Goal: Task Accomplishment & Management: Manage account settings

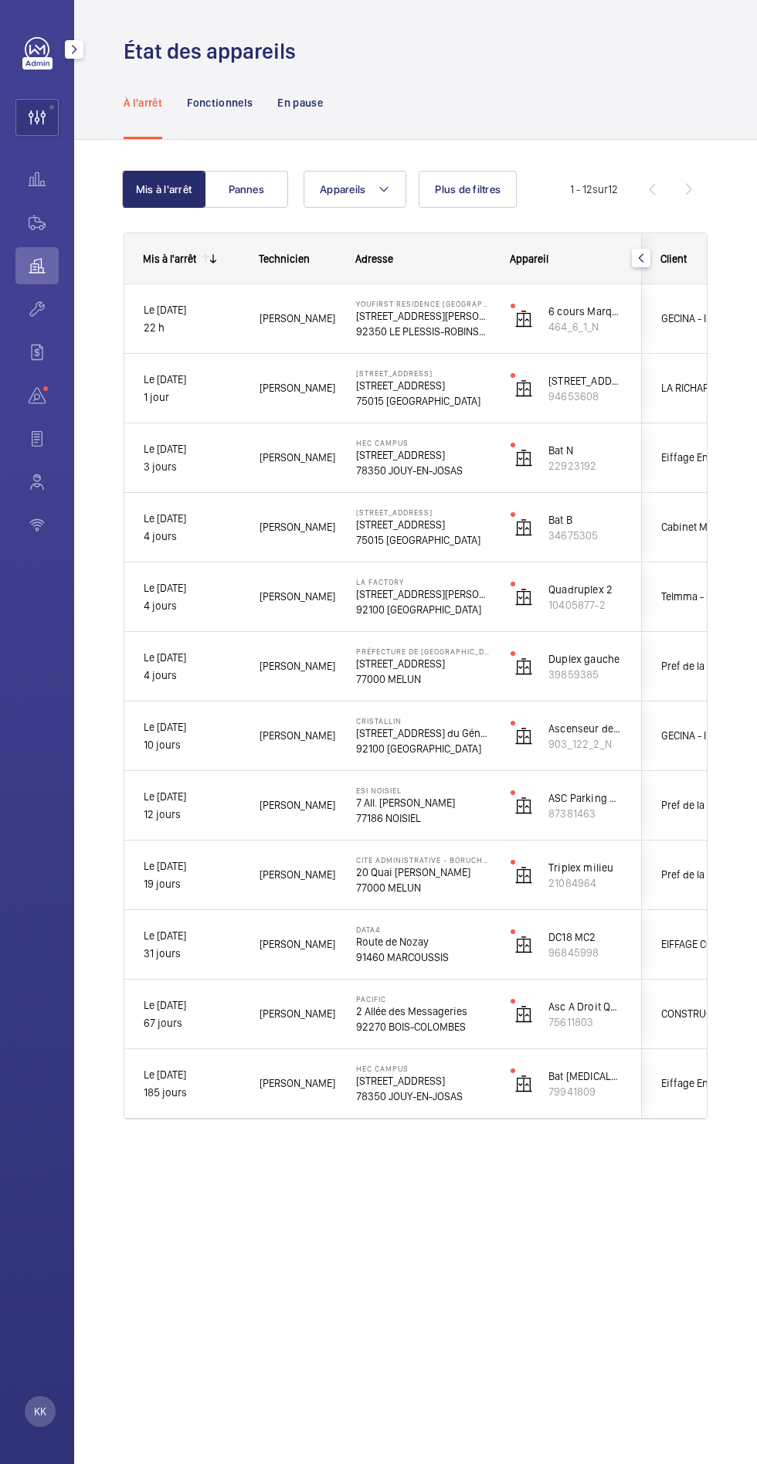
click at [36, 117] on wm-front-icon-button at bounding box center [37, 117] width 42 height 37
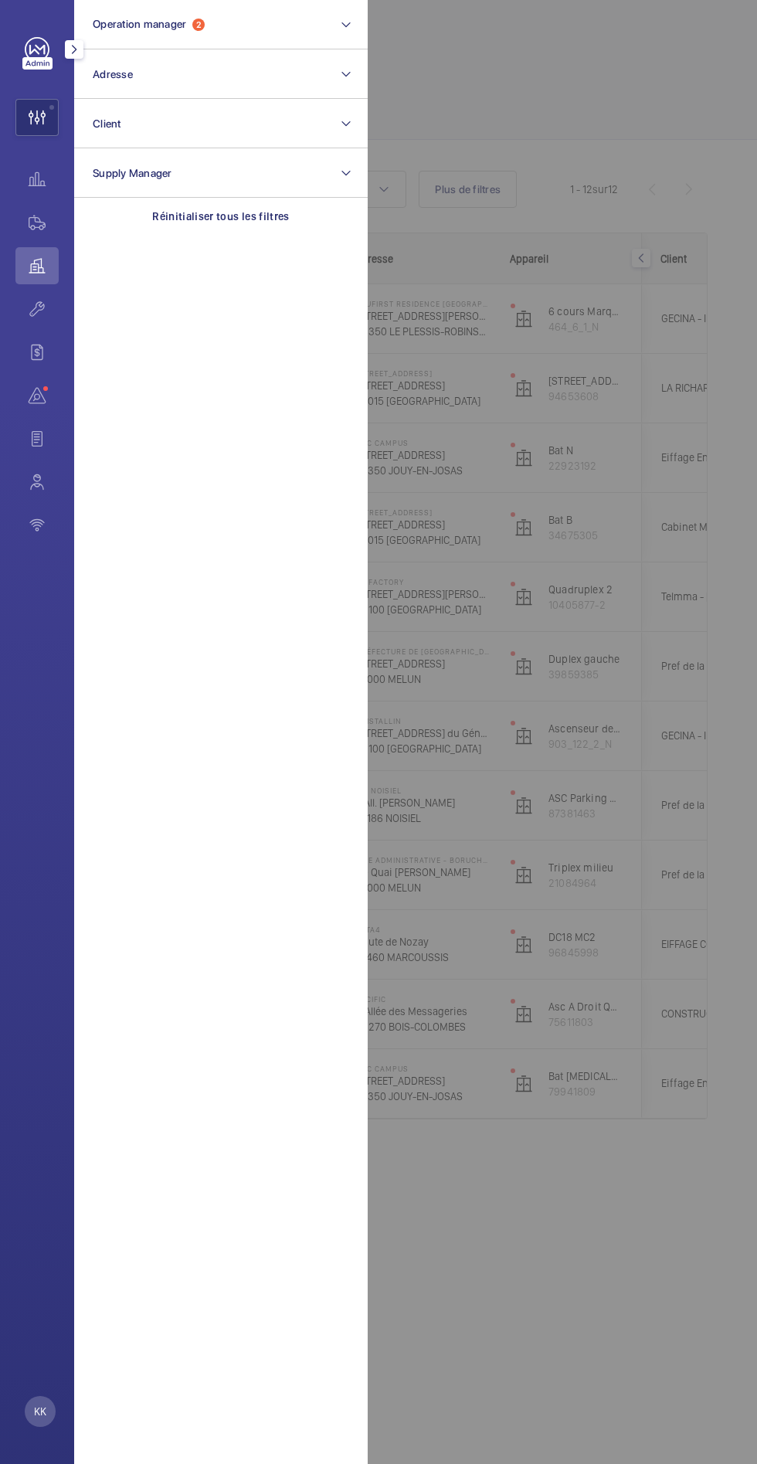
click at [599, 77] on div at bounding box center [746, 732] width 757 height 1464
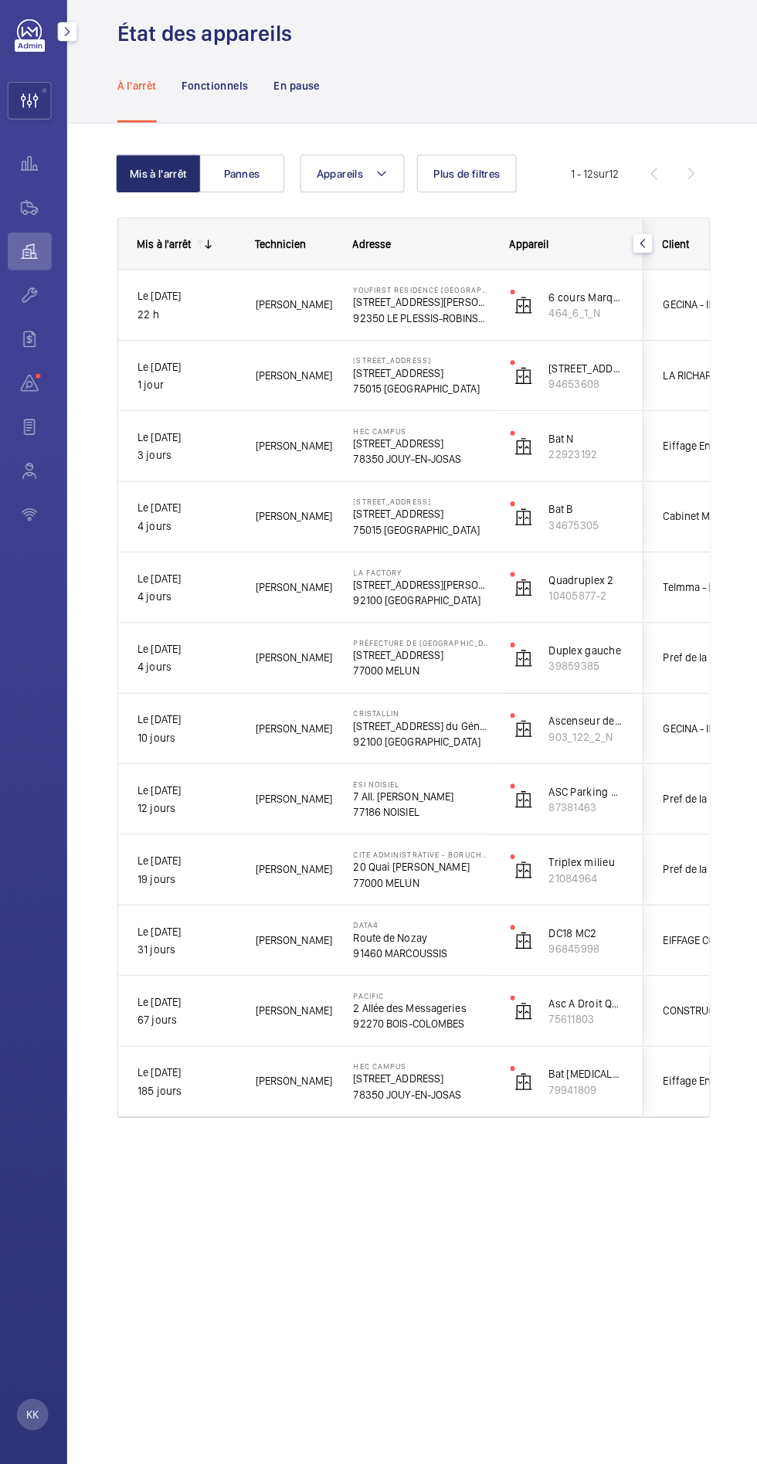
click at [640, 257] on mat-icon "button" at bounding box center [641, 258] width 19 height 12
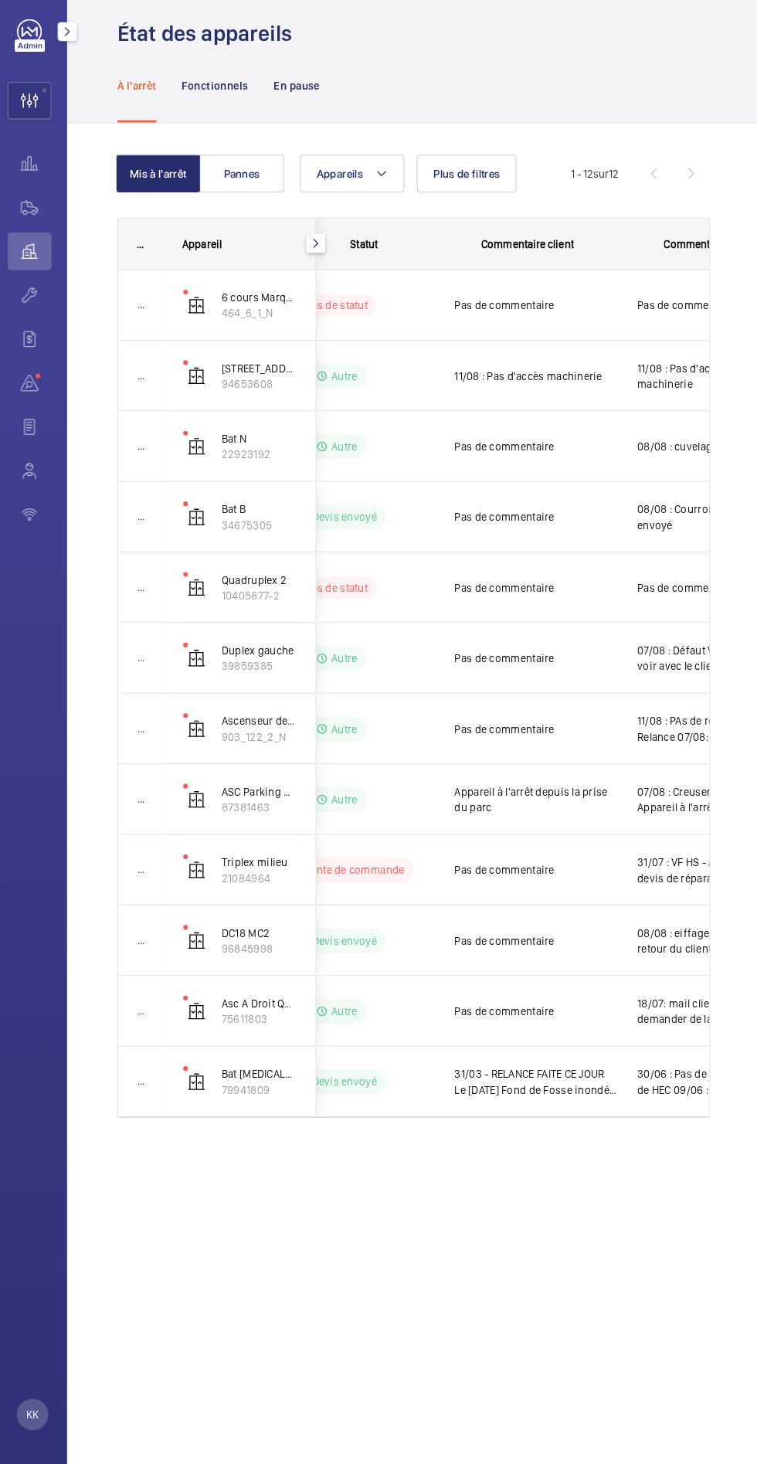
scroll to position [0, 236]
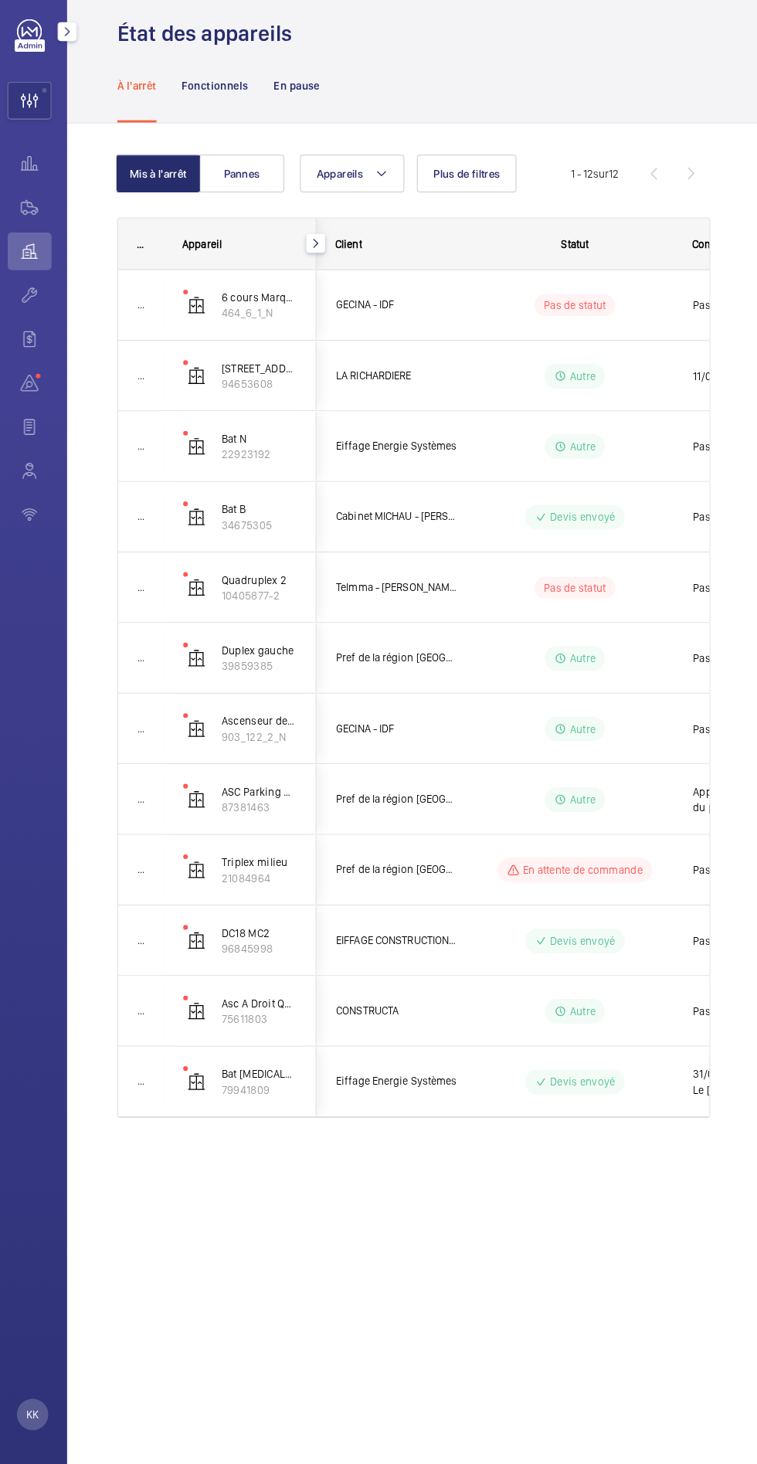
click at [318, 257] on mat-icon "button" at bounding box center [319, 258] width 19 height 12
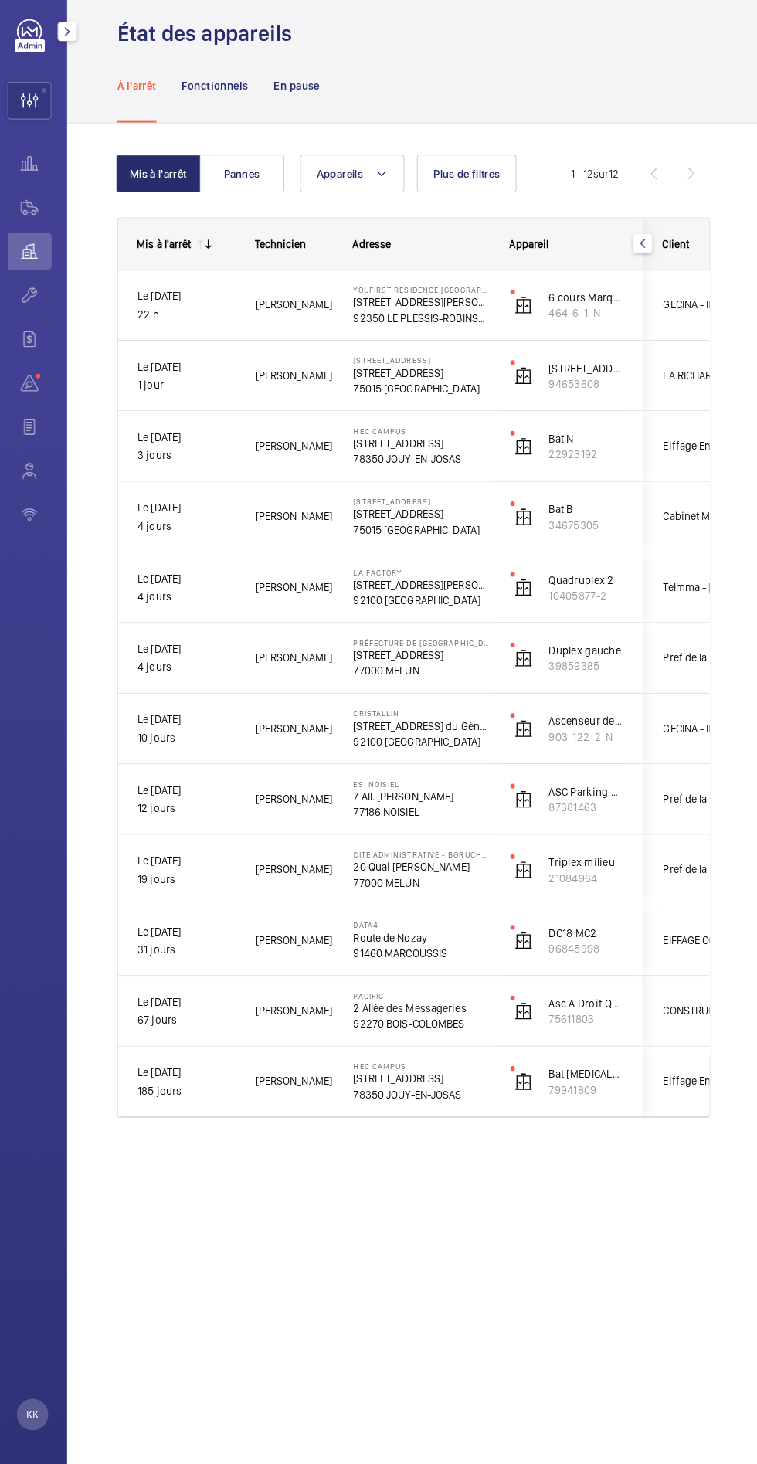
click at [28, 52] on link at bounding box center [37, 49] width 25 height 25
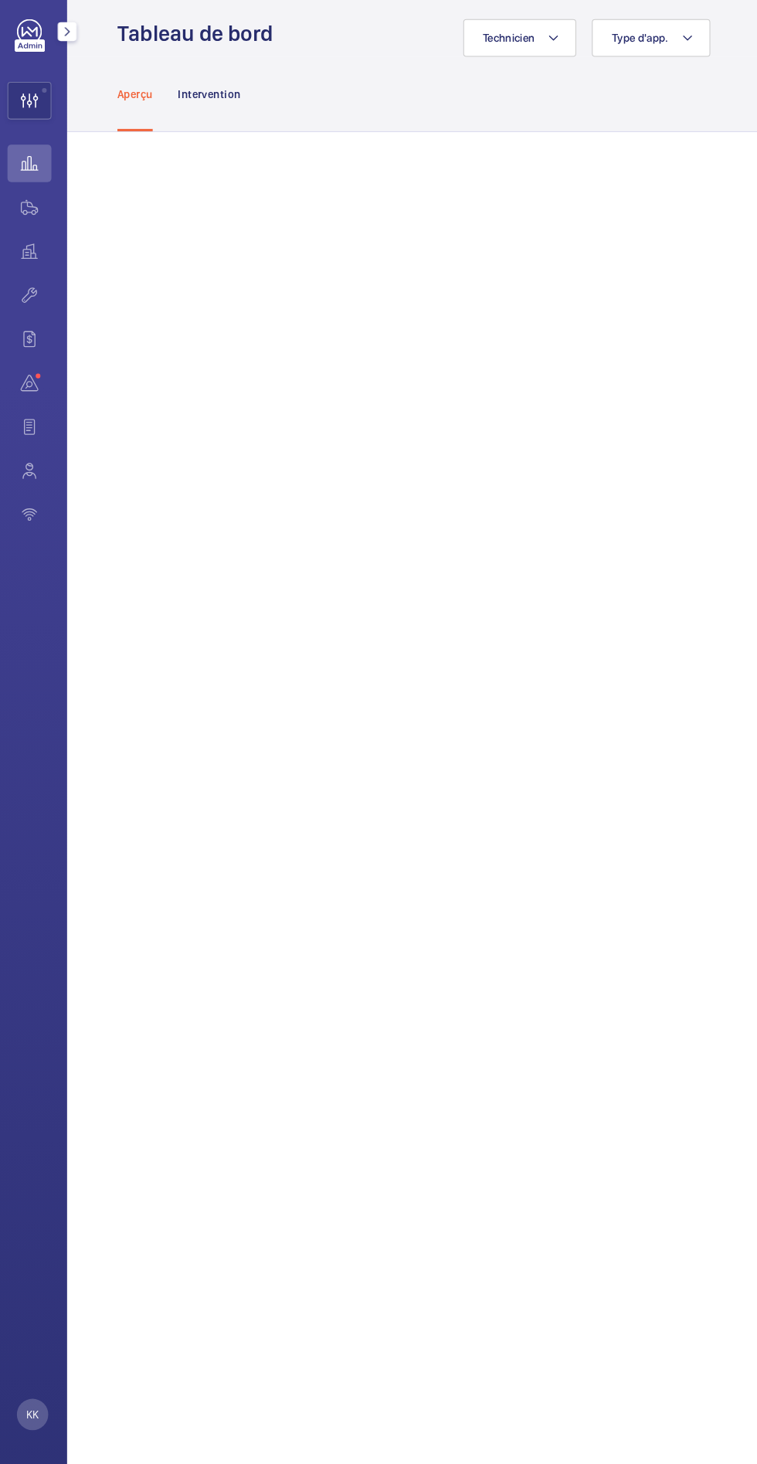
click at [40, 266] on wm-front-icon-button at bounding box center [36, 265] width 43 height 37
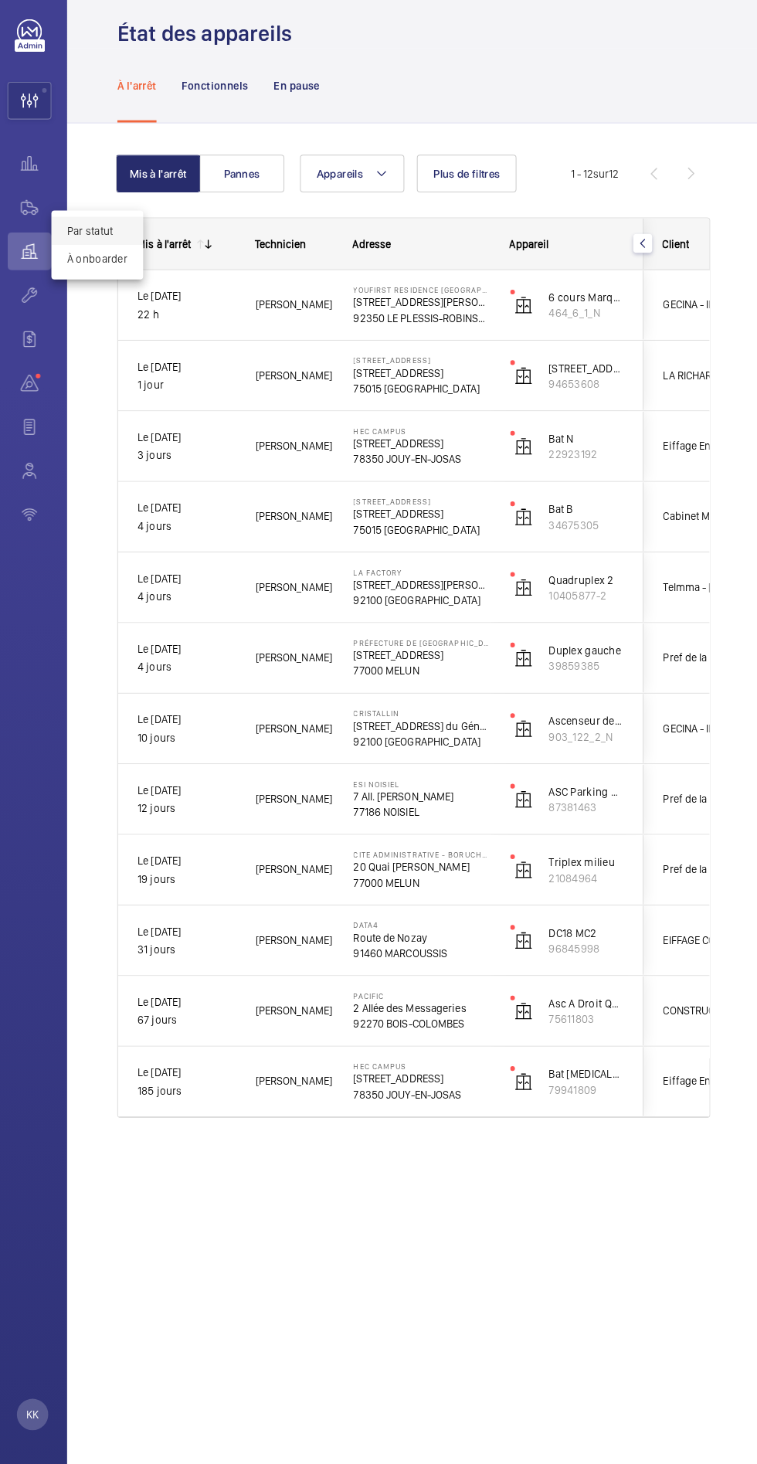
click at [278, 203] on div at bounding box center [378, 732] width 757 height 1464
click at [246, 188] on button "Pannes" at bounding box center [246, 189] width 83 height 37
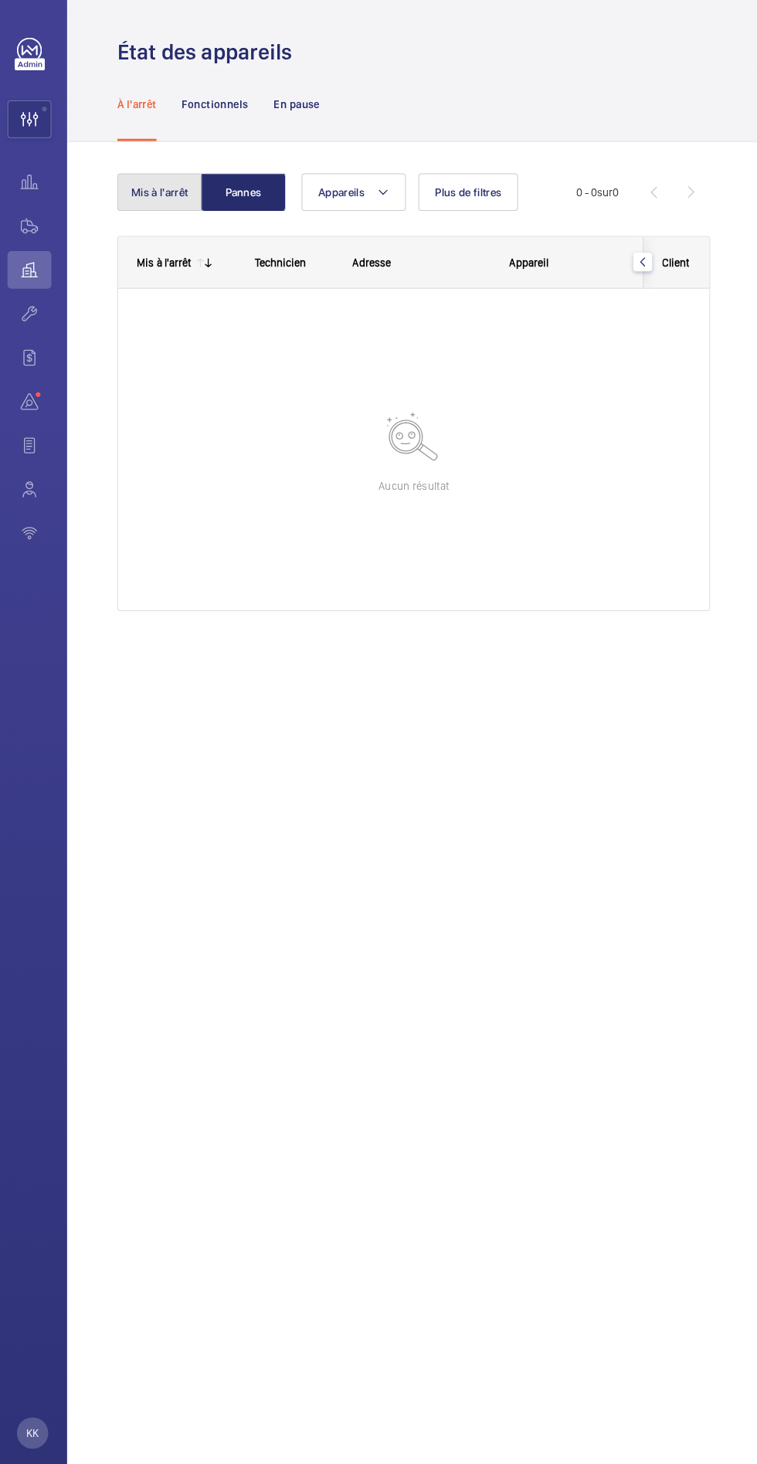
click at [163, 191] on button "Mis à l'arrêt" at bounding box center [165, 189] width 83 height 37
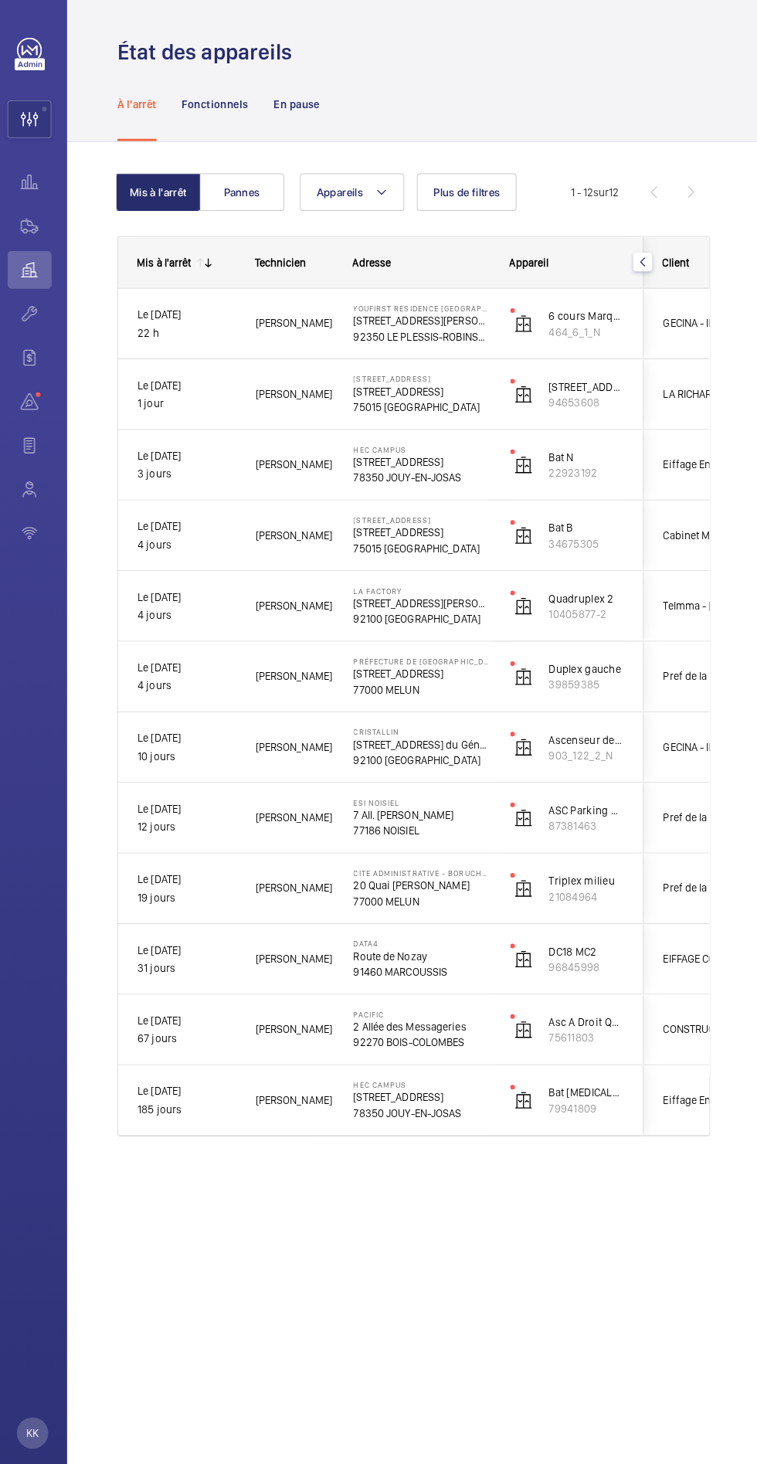
click at [640, 257] on mat-icon "button" at bounding box center [641, 258] width 19 height 12
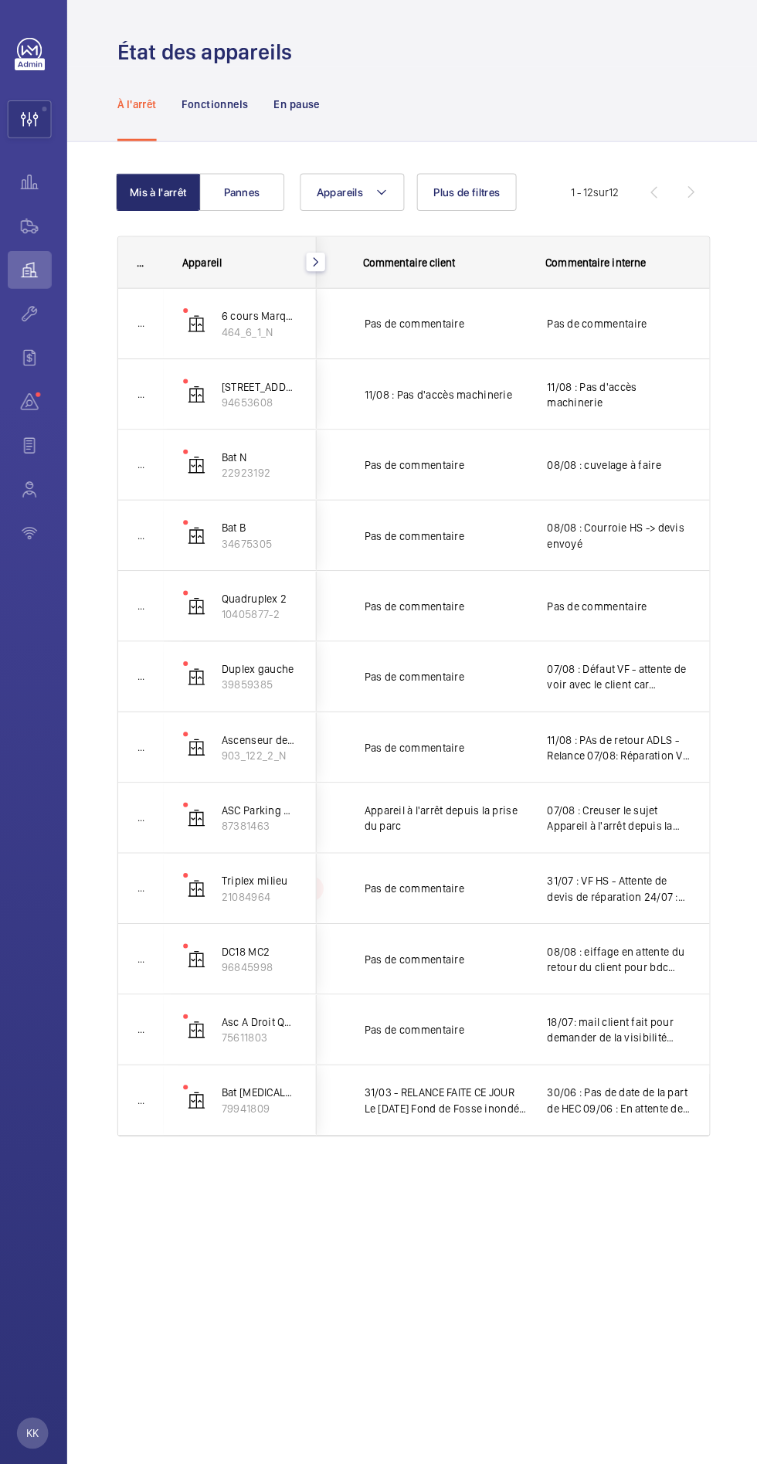
click at [548, 315] on span "Pas de commentaire" at bounding box center [617, 318] width 141 height 15
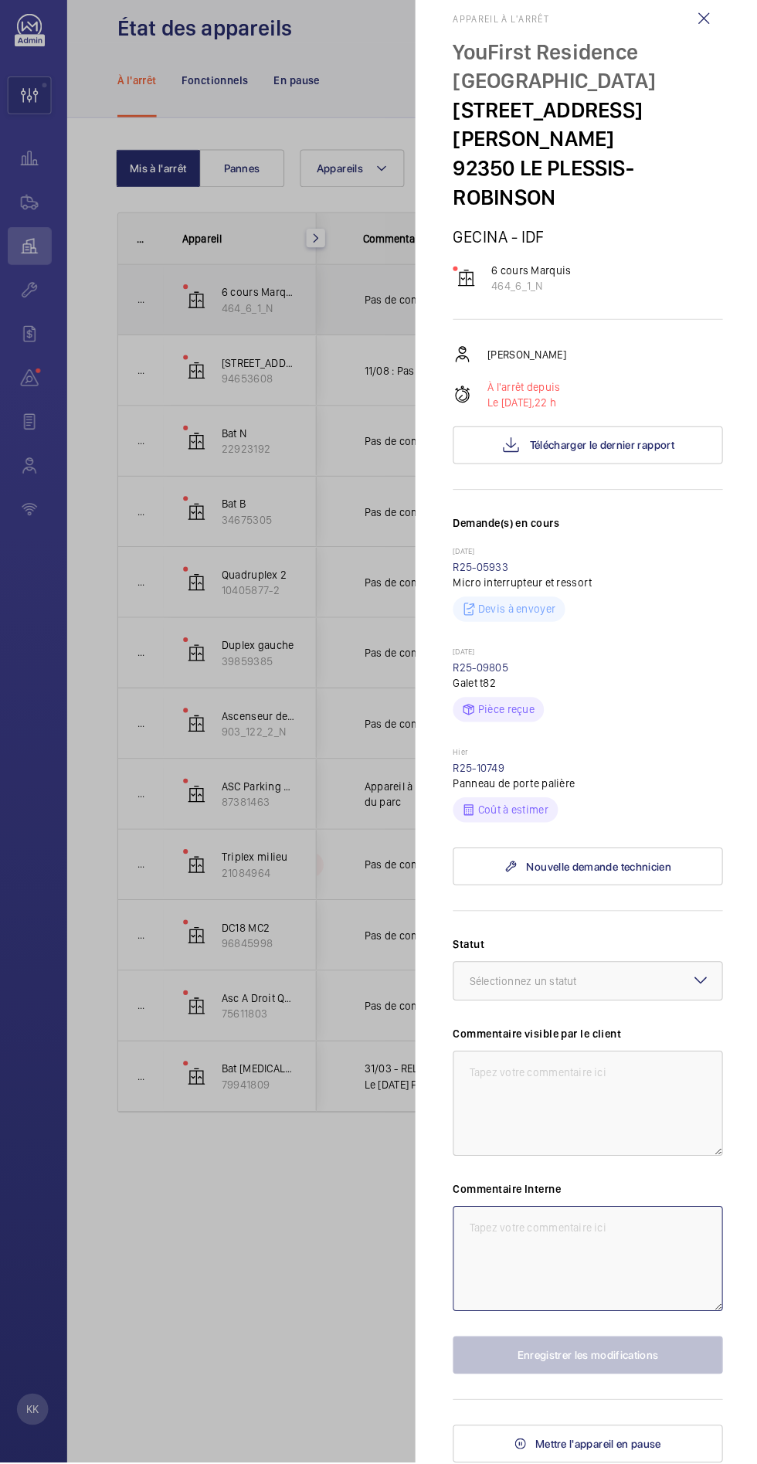
click at [531, 1211] on textarea at bounding box center [587, 1263] width 266 height 104
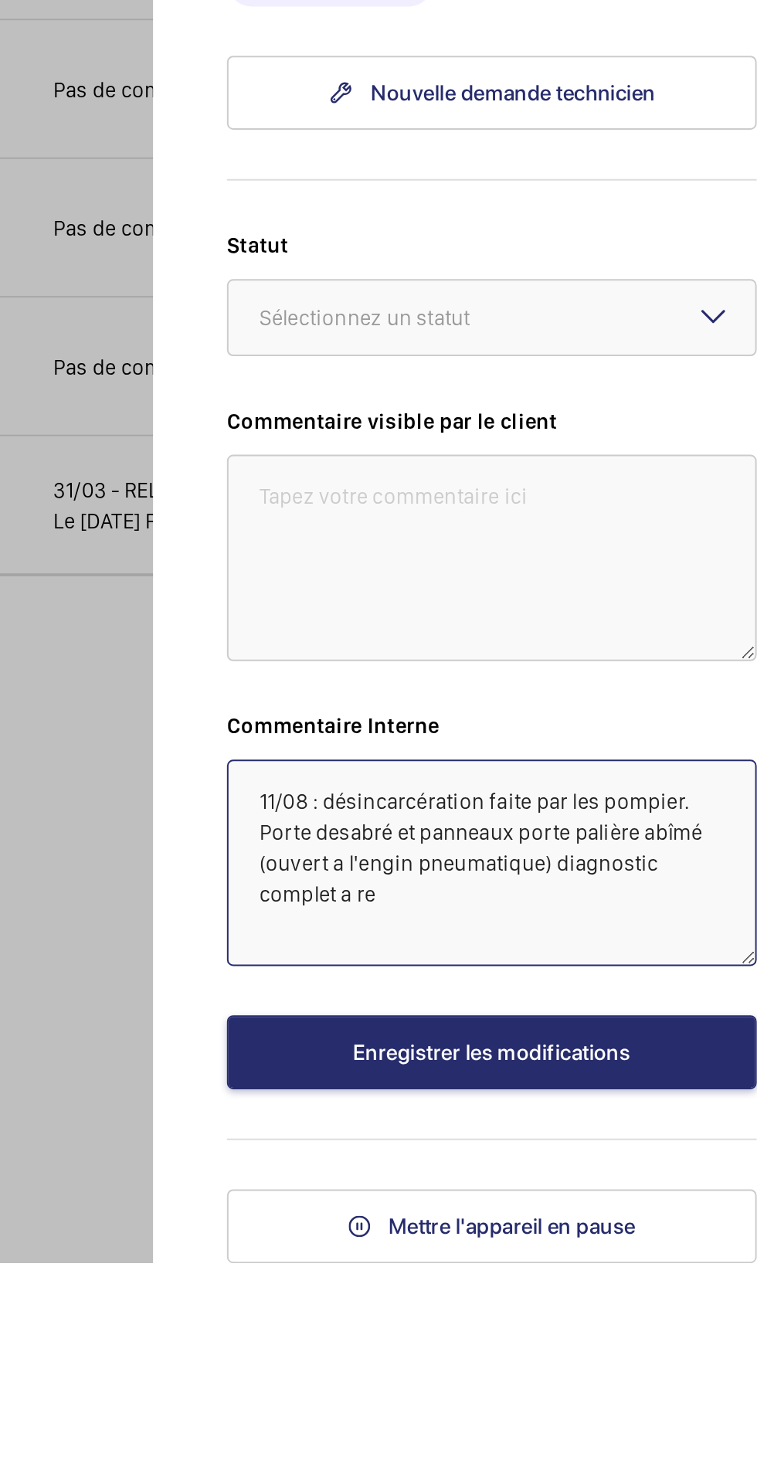
click at [669, 1242] on textarea "11/08 : désincarcération faite par les pompier. Porte desabré et panneaux porte…" at bounding box center [587, 1263] width 266 height 104
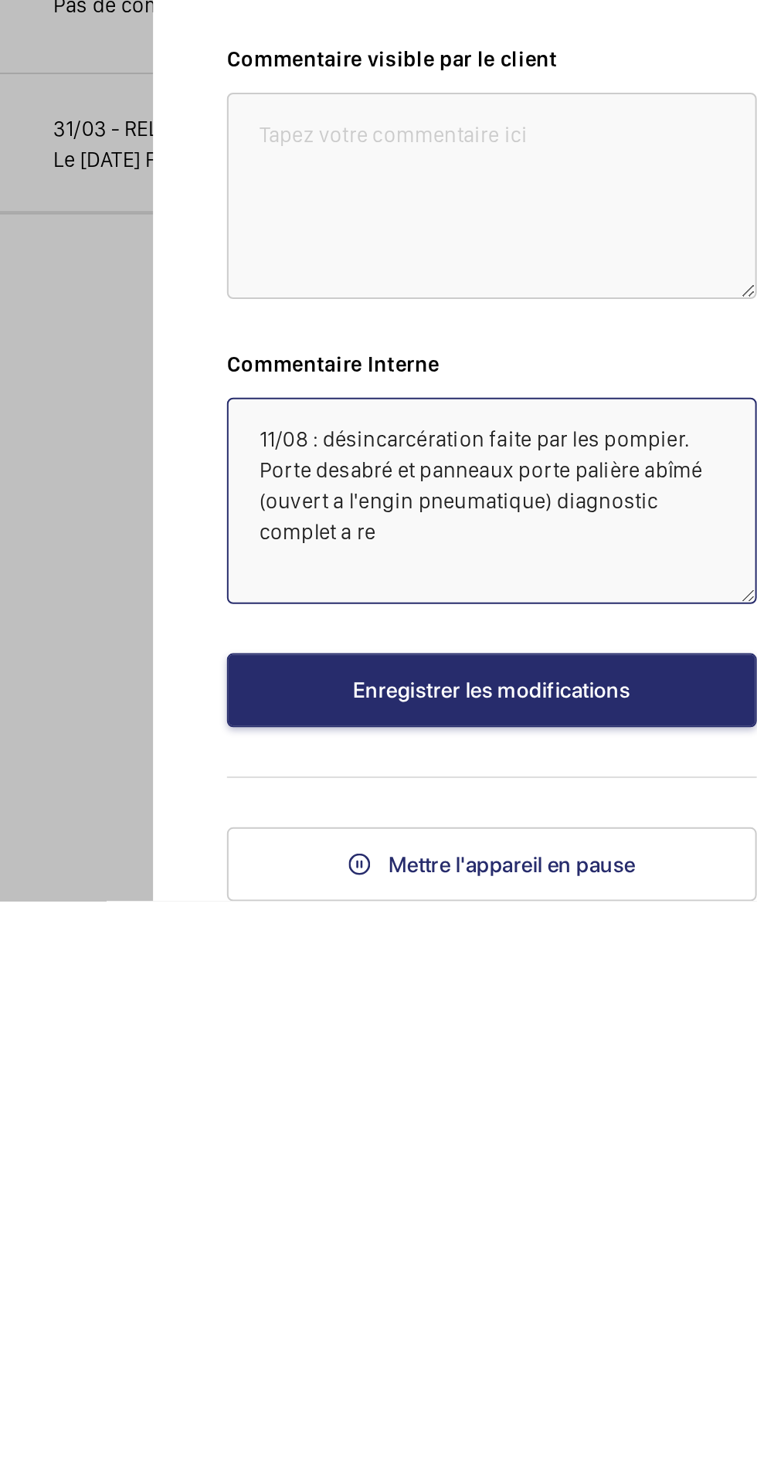
click at [658, 1241] on textarea "11/08 : désincarcération faite par les pompier. Porte desabré et panneaux porte…" at bounding box center [587, 1263] width 266 height 104
click at [671, 1236] on textarea "11/08 : désincarcération faite par les pompier. Porte desabré et panneaux porte…" at bounding box center [587, 1263] width 266 height 104
click at [590, 1274] on textarea "11/08 : désincarcération faite par les pompier. Porte desabré et panneaux porte…" at bounding box center [587, 1263] width 266 height 104
type textarea "11/08 : désincarcération faite par les pompier. Porte desabré et panneaux porte…"
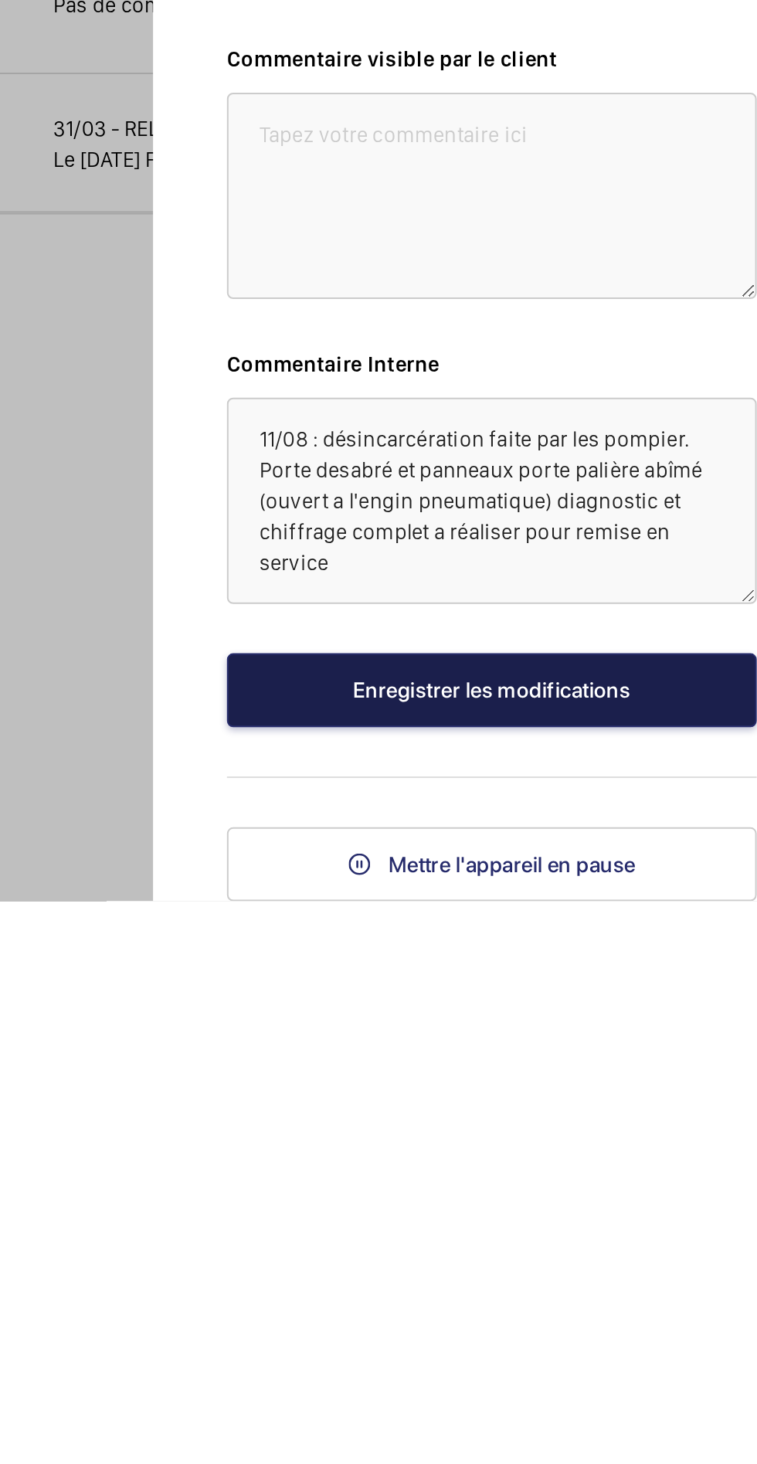
click at [633, 1340] on button "Enregistrer les modifications" at bounding box center [587, 1358] width 266 height 37
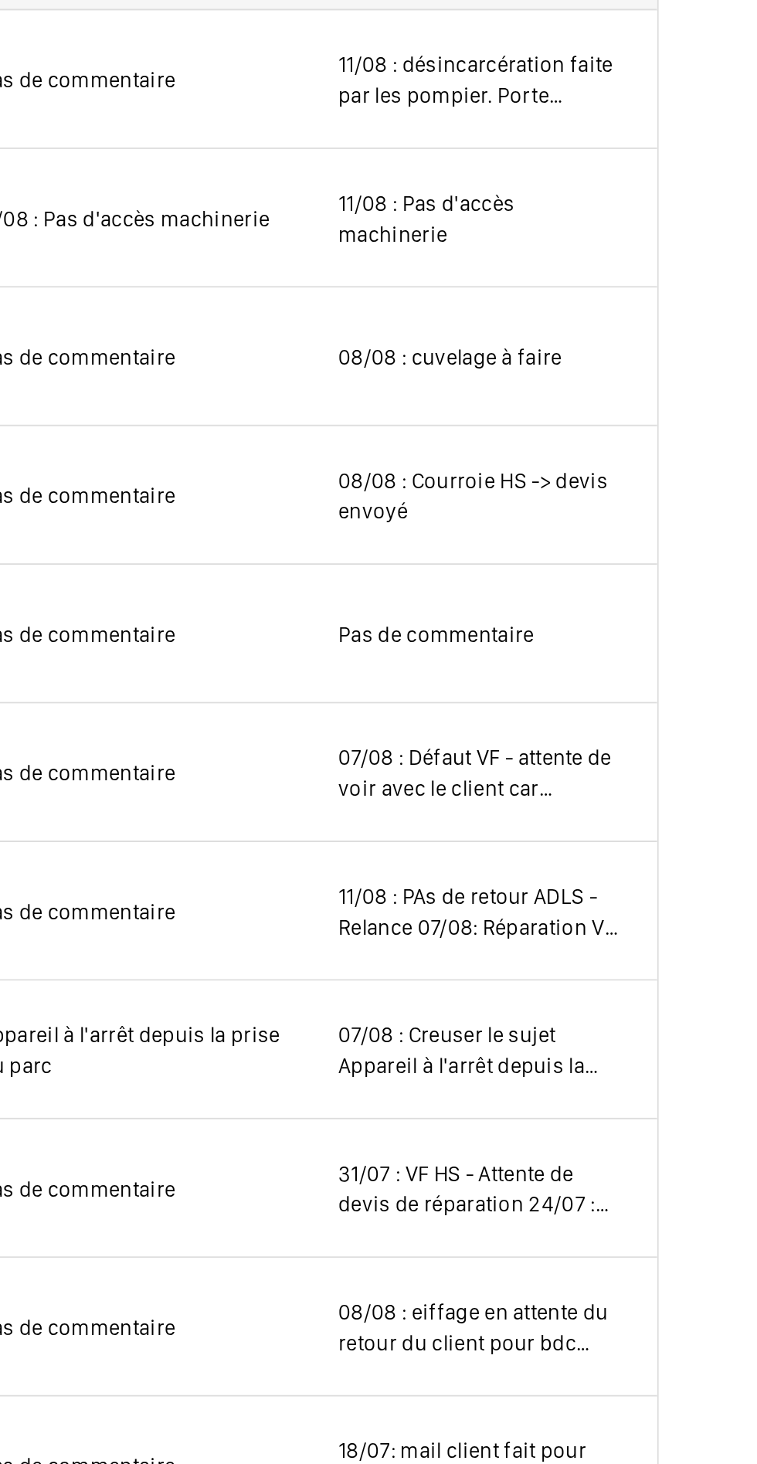
click at [611, 611] on div "Pas de commentaire" at bounding box center [617, 597] width 141 height 36
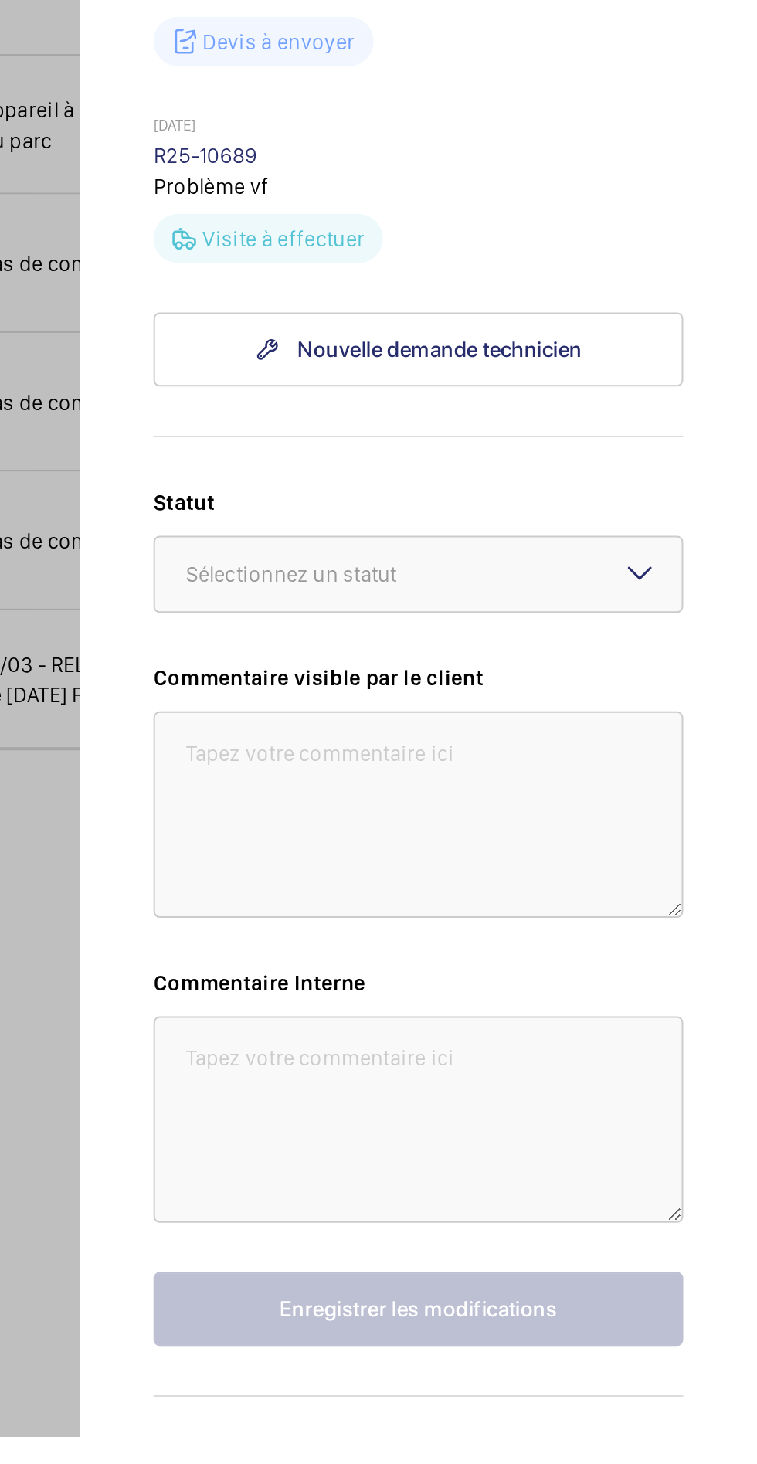
click at [662, 1050] on div at bounding box center [587, 1031] width 264 height 37
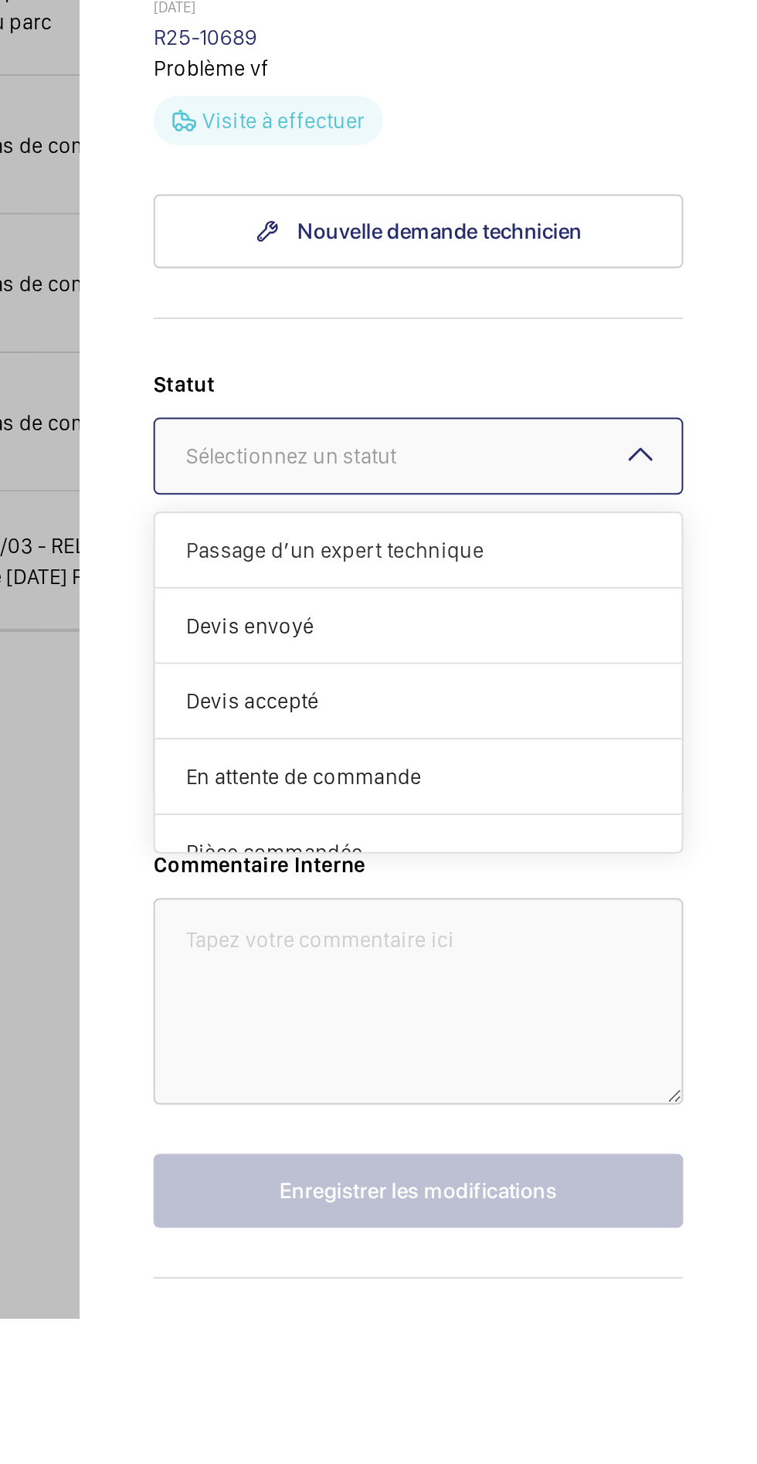
click at [618, 1086] on span "Passage d’un expert technique" at bounding box center [586, 1078] width 233 height 15
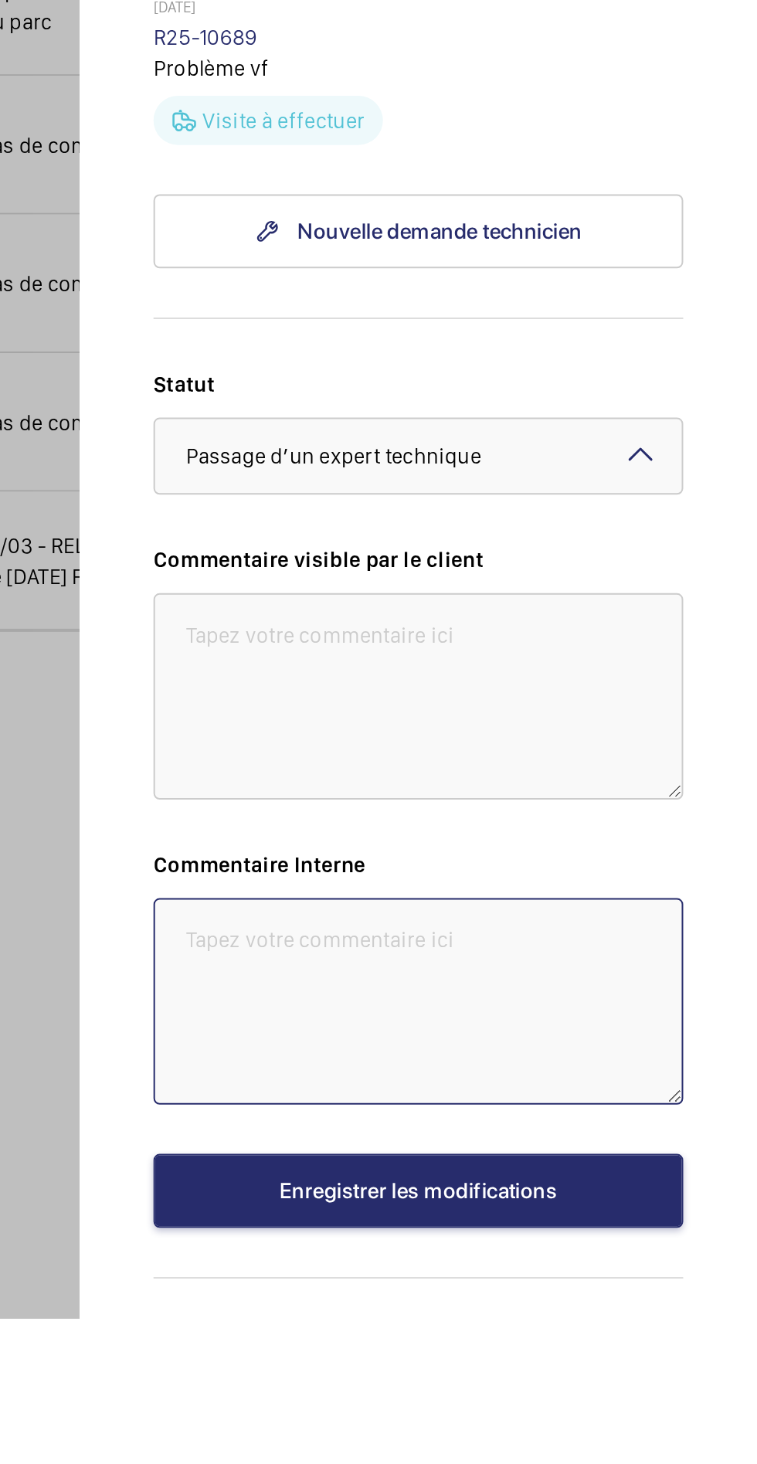
click at [579, 1357] on textarea at bounding box center [587, 1305] width 266 height 104
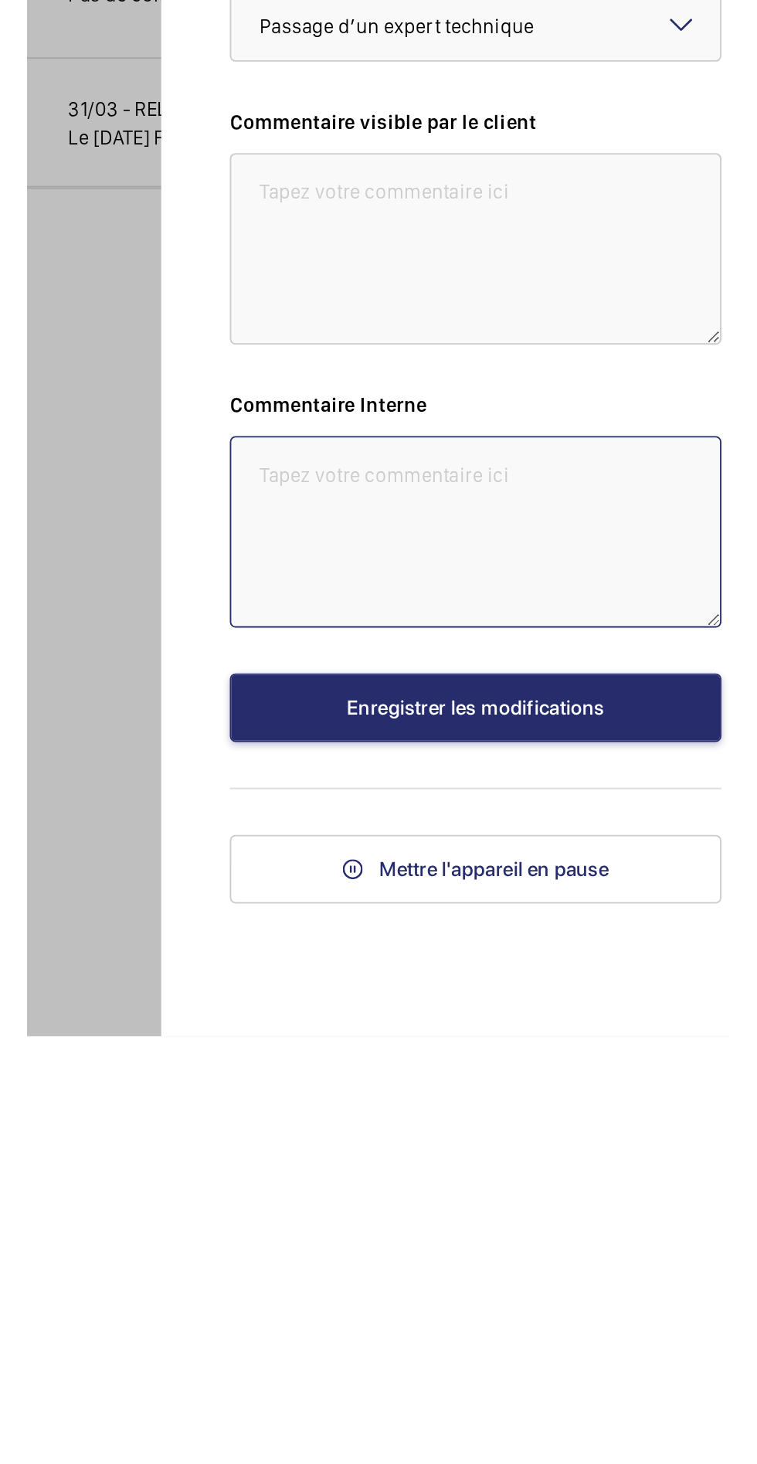
scroll to position [8, 0]
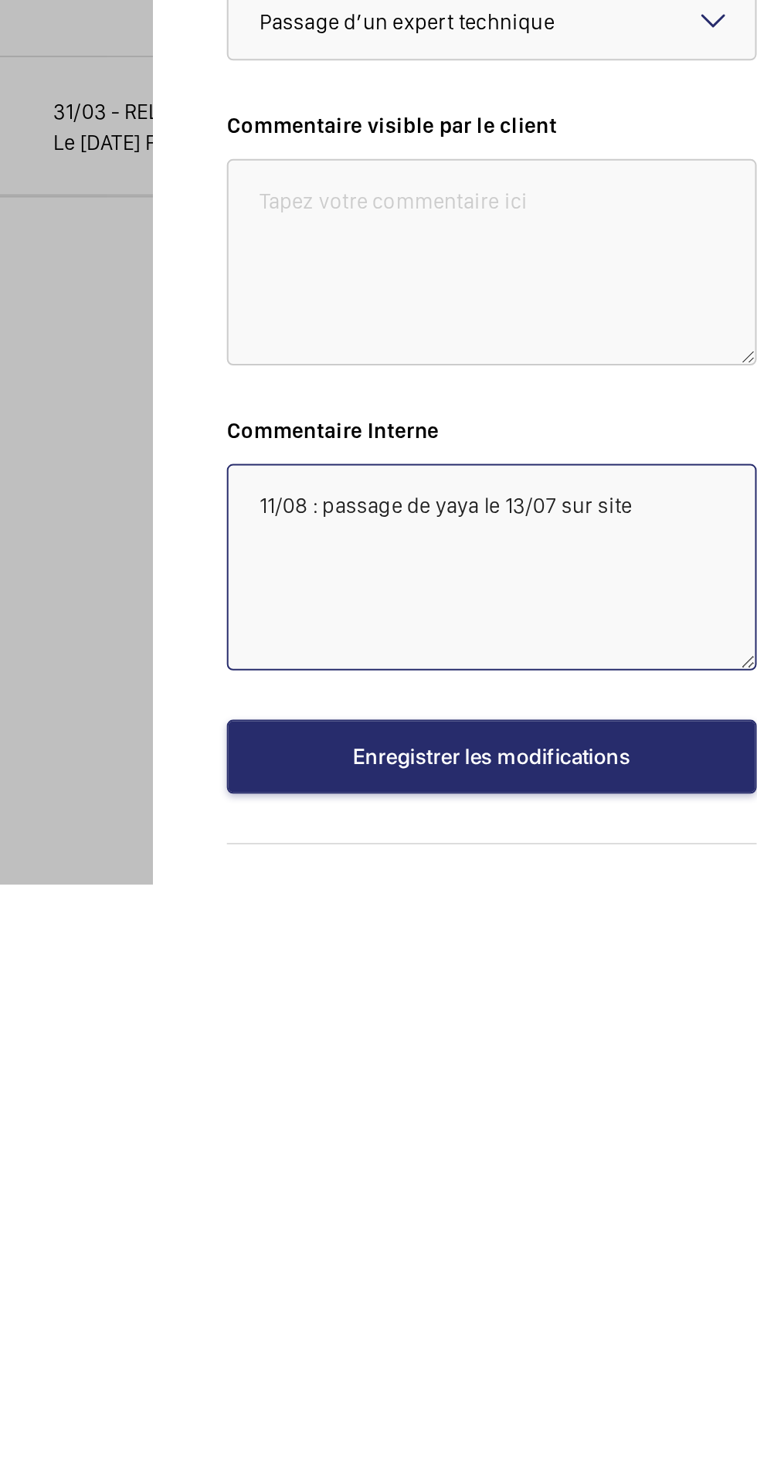
type textarea "11/08 : passage de yaya le 13/07 sur site"
click at [677, 1357] on textarea "11/08 : passage de yaya le 13/07 sur site" at bounding box center [587, 1305] width 266 height 104
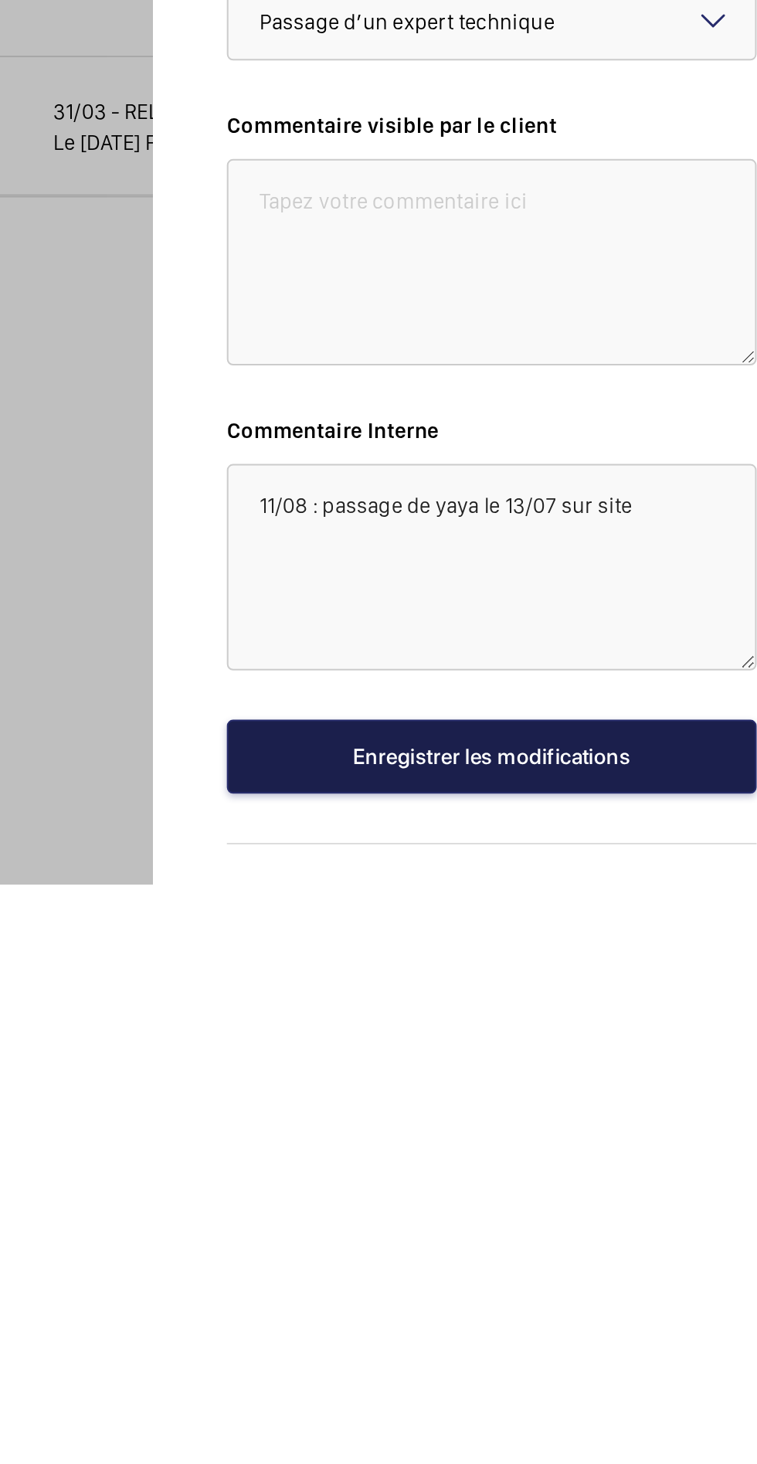
click at [623, 1418] on button "Enregistrer les modifications" at bounding box center [587, 1399] width 266 height 37
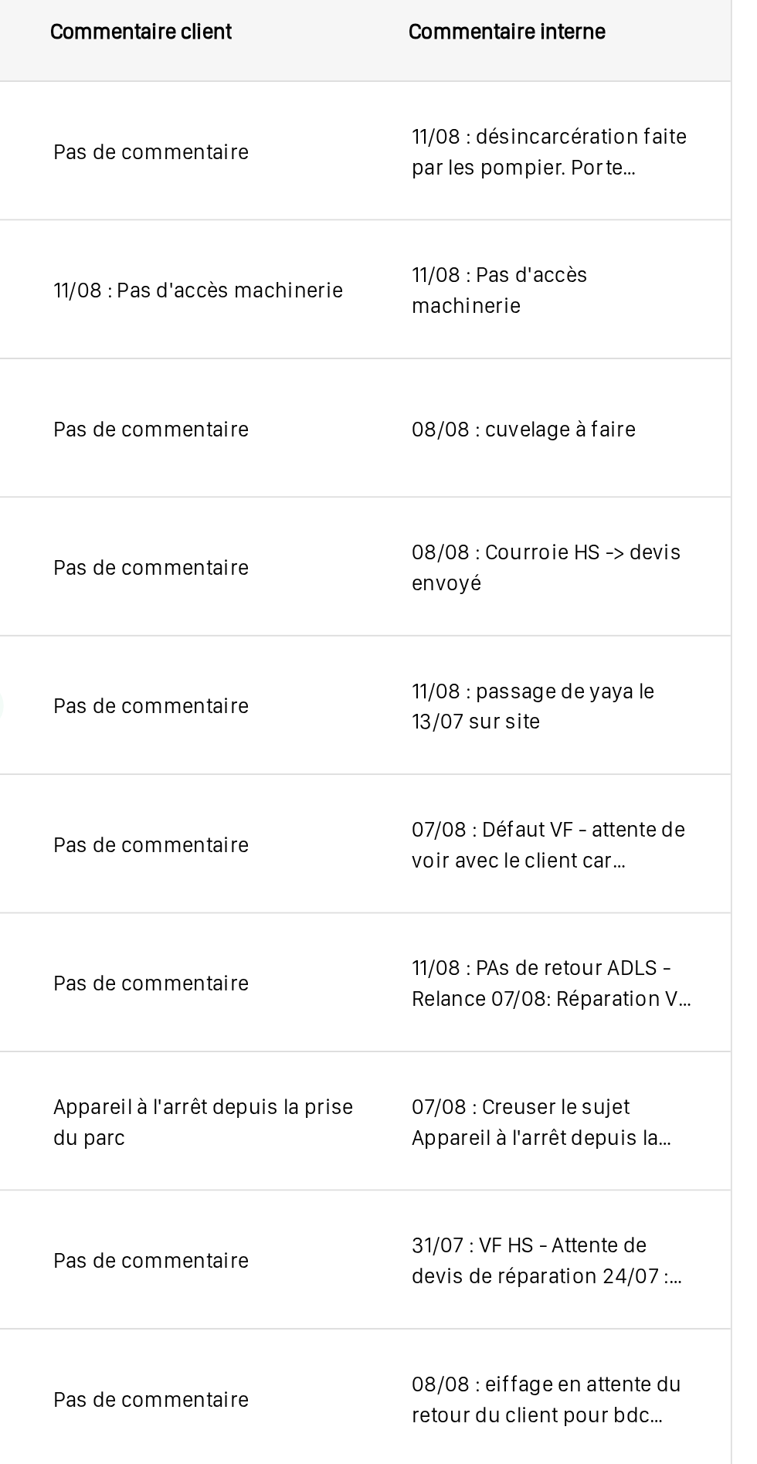
scroll to position [0, 0]
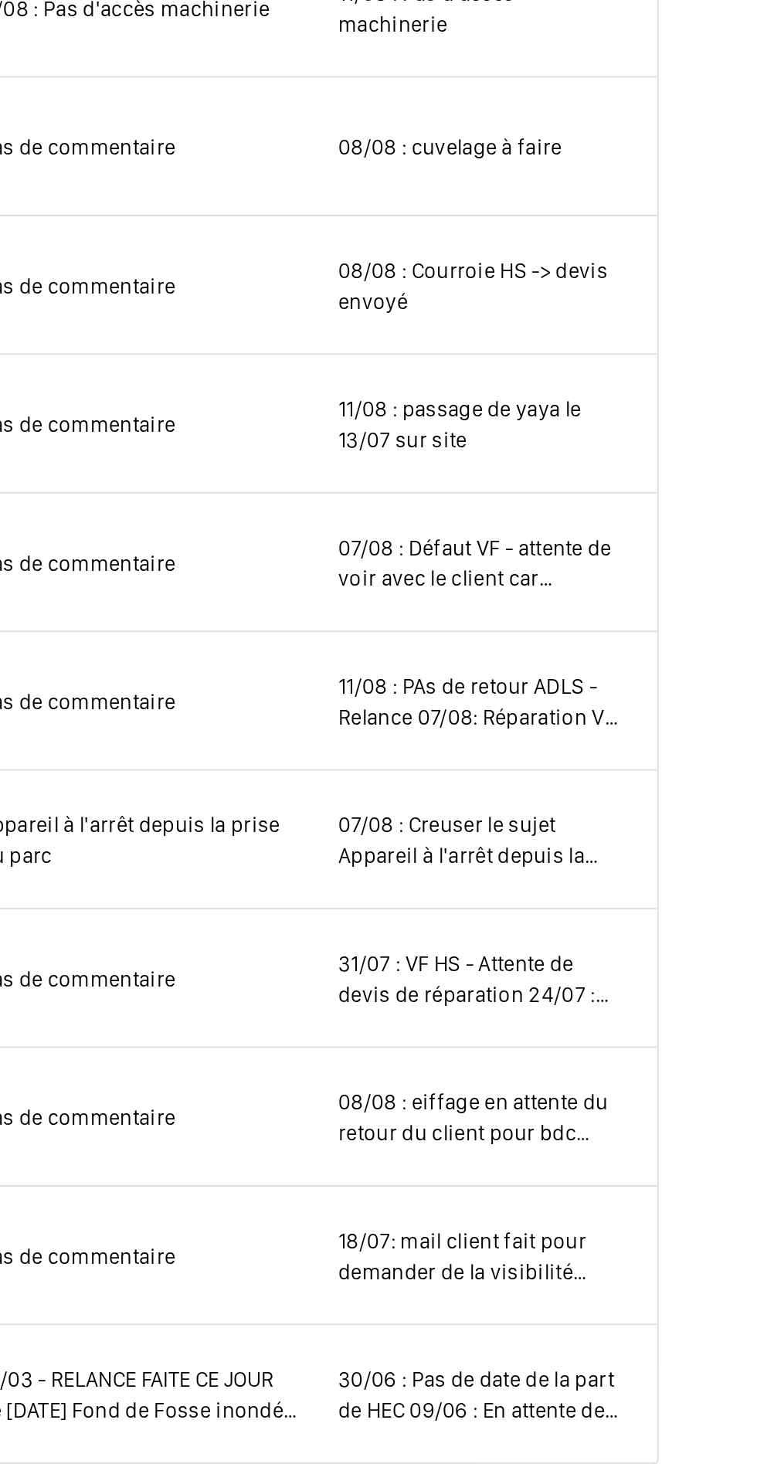
click at [623, 879] on span "31/07 : VF HS - Attente de devis de réparation 24/07 : "Contrôle contacteurs sw…" at bounding box center [617, 875] width 141 height 31
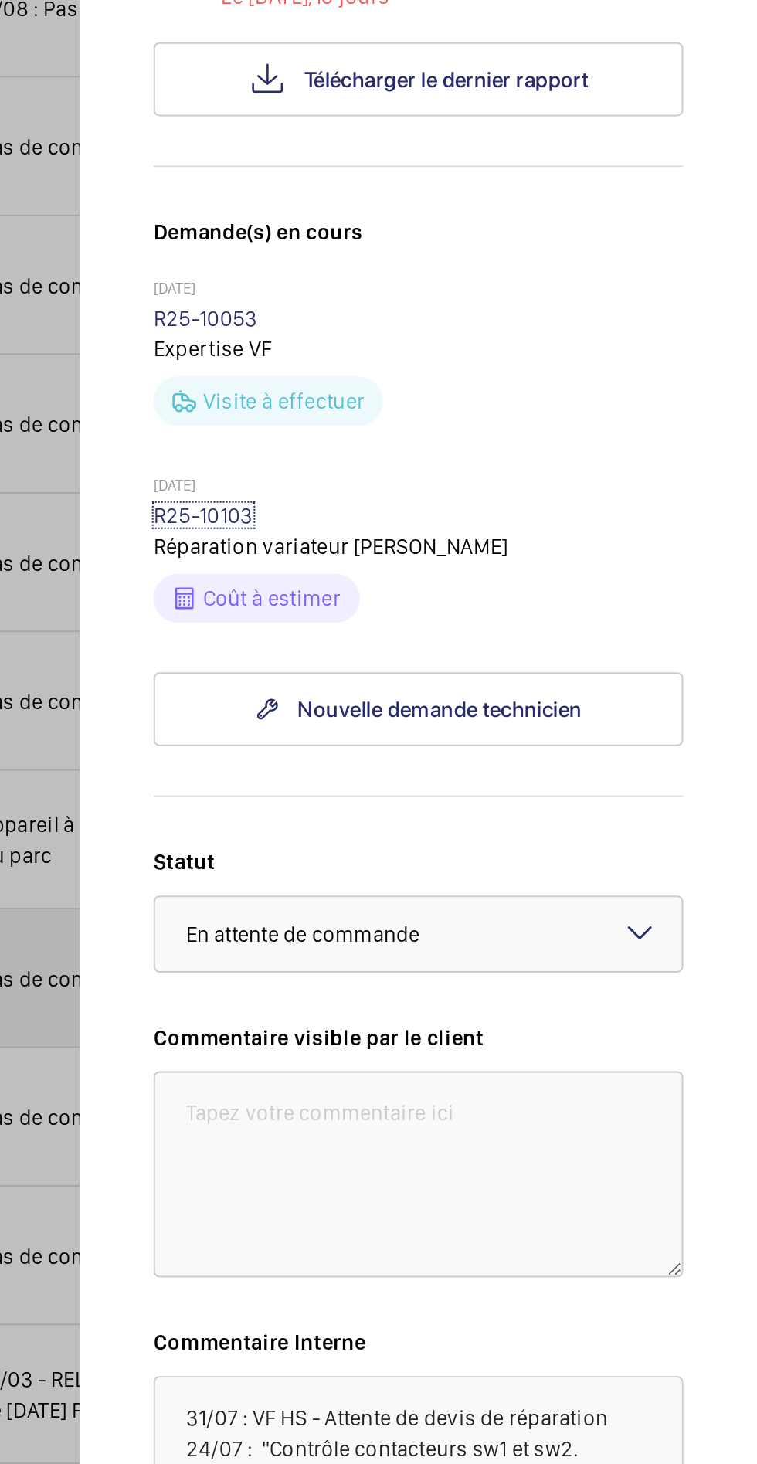
click at [482, 647] on link "R25-10103" at bounding box center [479, 643] width 50 height 12
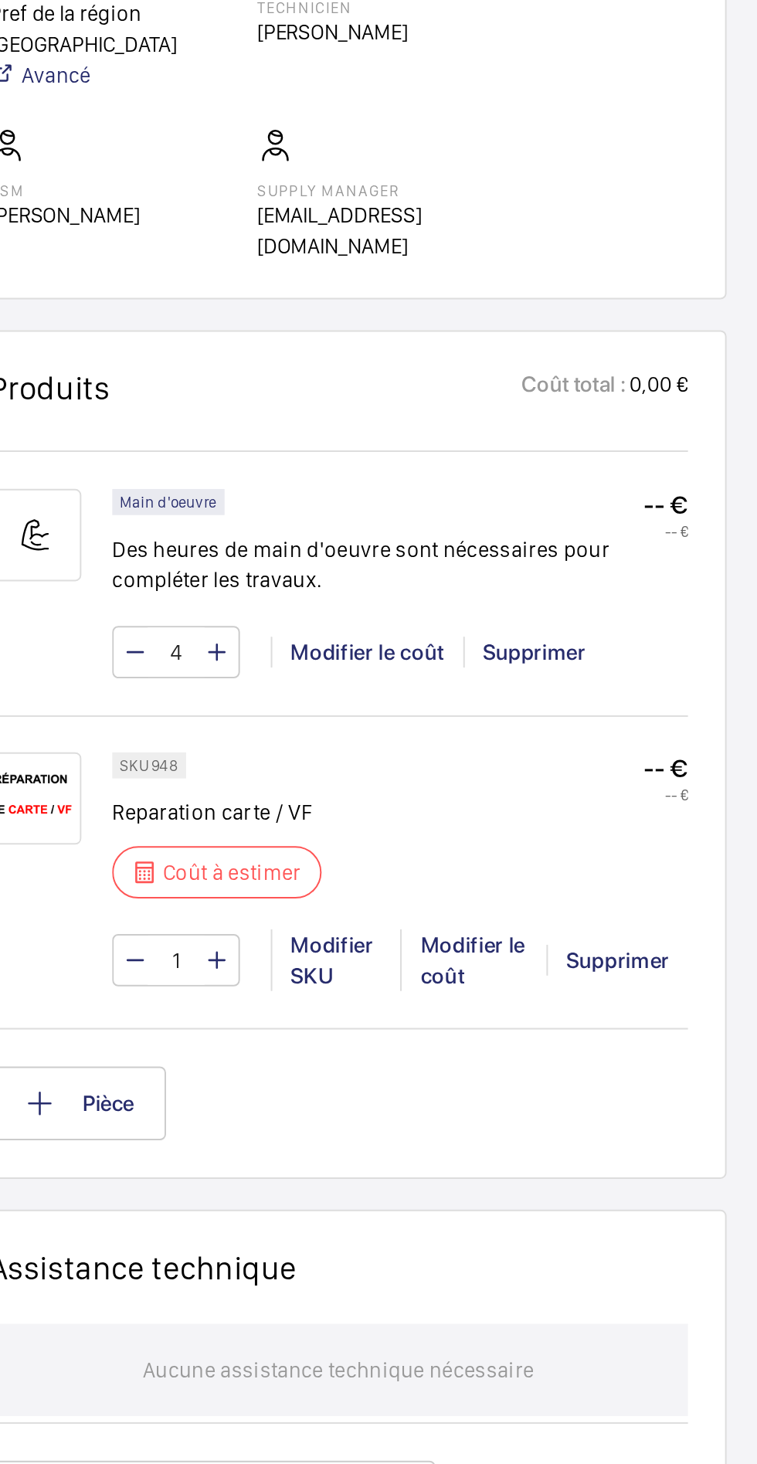
scroll to position [719, 0]
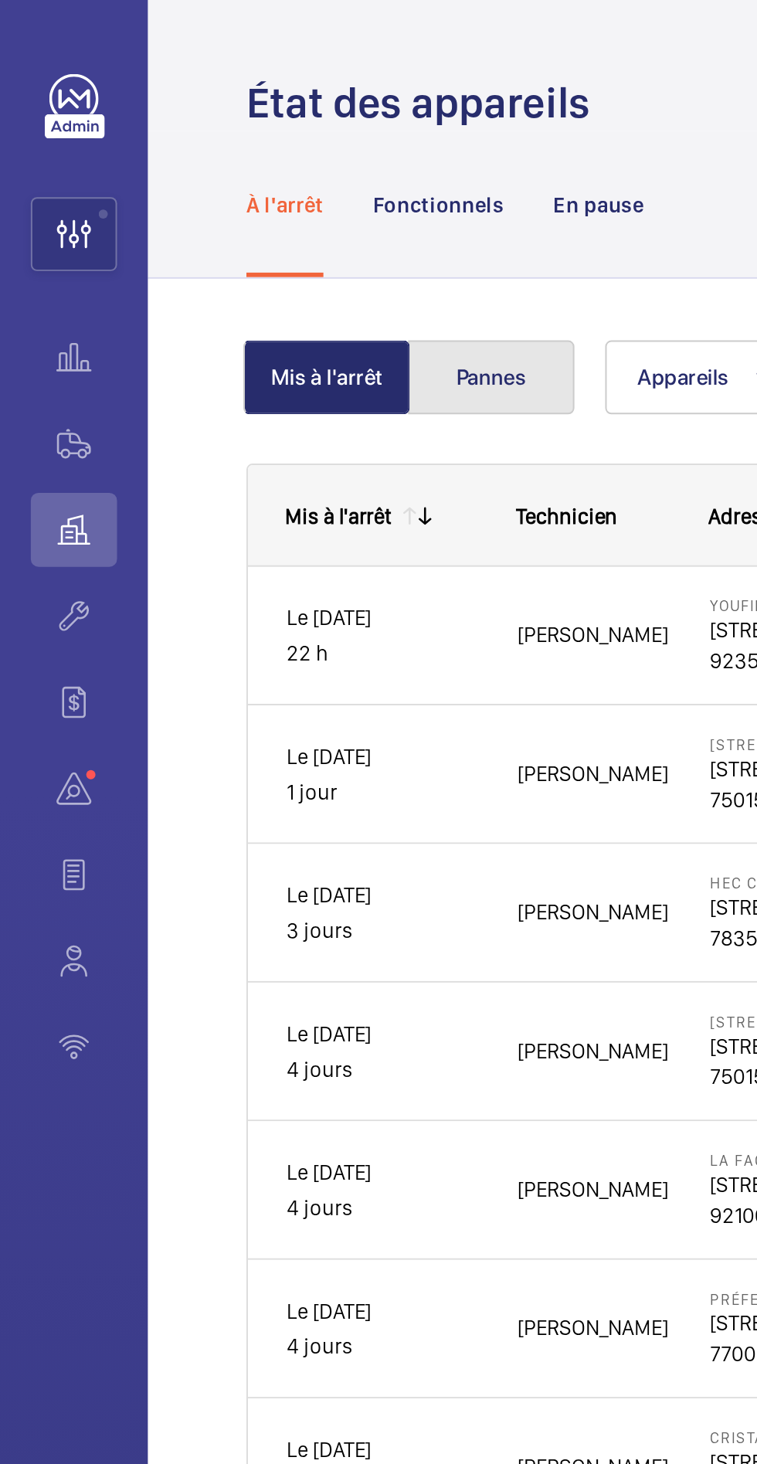
click at [241, 192] on button "Pannes" at bounding box center [246, 189] width 83 height 37
